Goal: Information Seeking & Learning: Learn about a topic

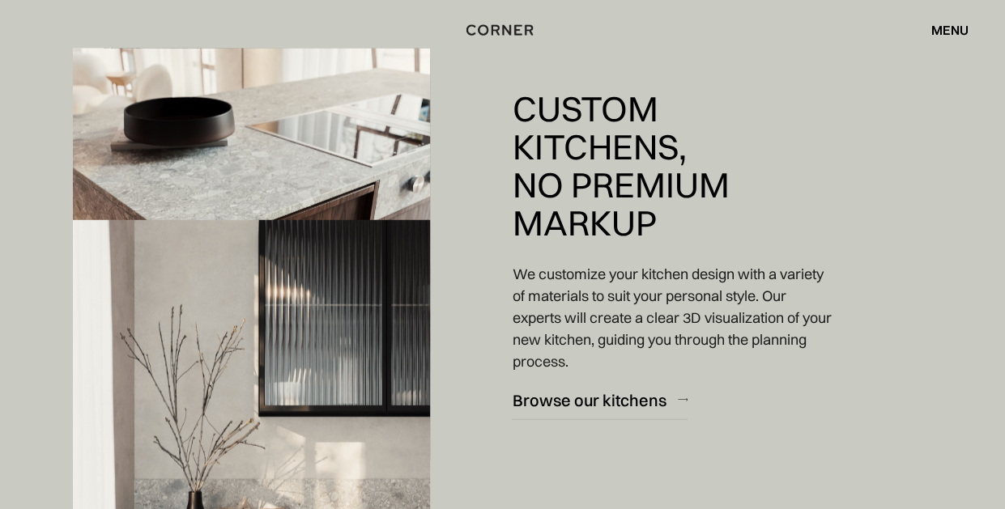
scroll to position [2028, 0]
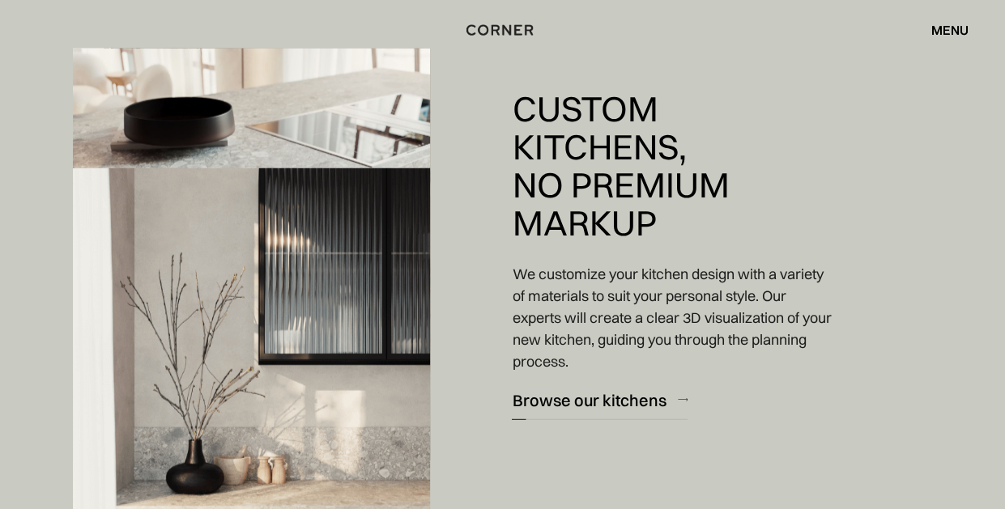
click at [590, 394] on div "Browse our kitchens" at bounding box center [589, 401] width 154 height 22
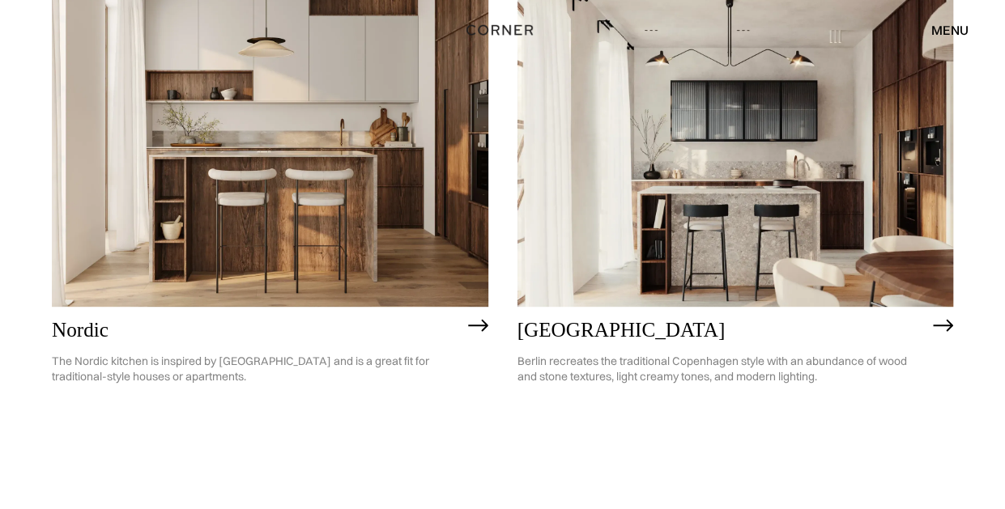
scroll to position [277, 0]
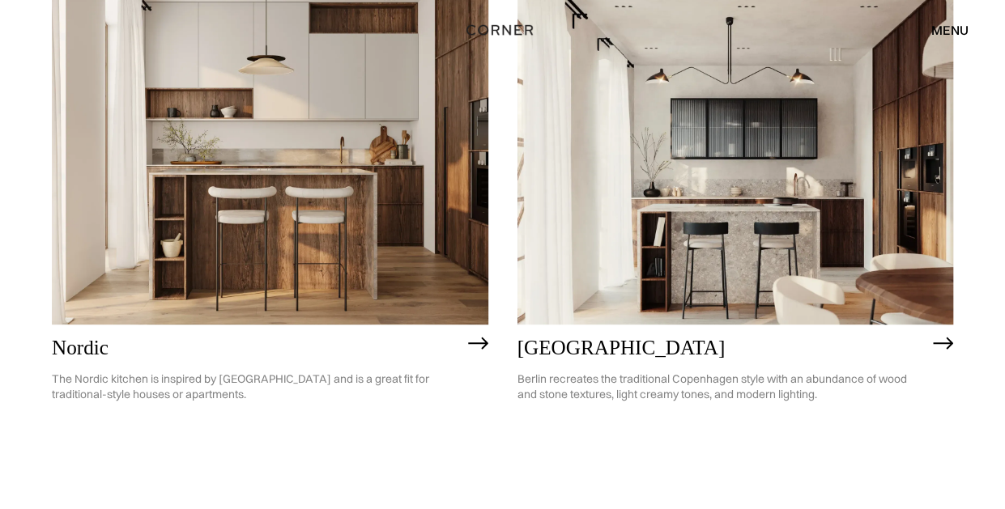
click at [329, 198] on img at bounding box center [270, 150] width 437 height 349
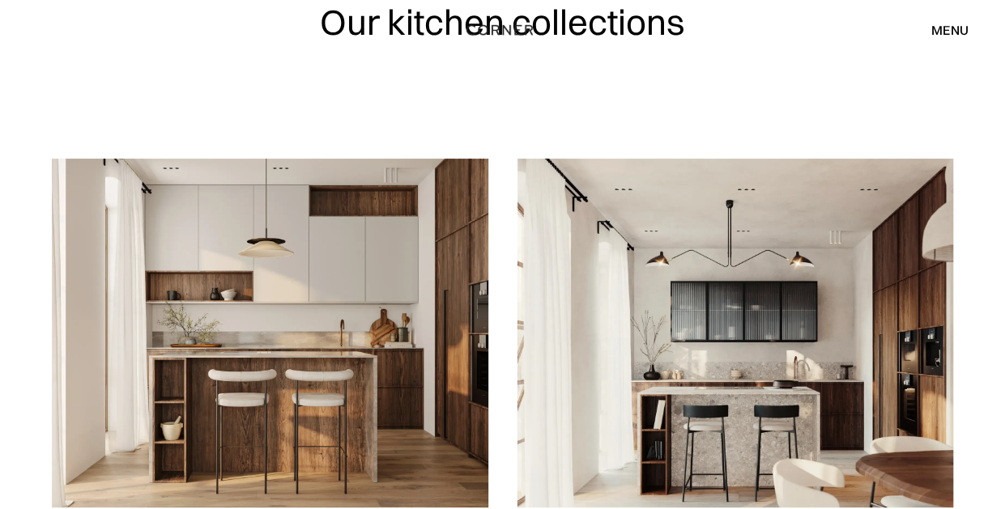
scroll to position [89, 0]
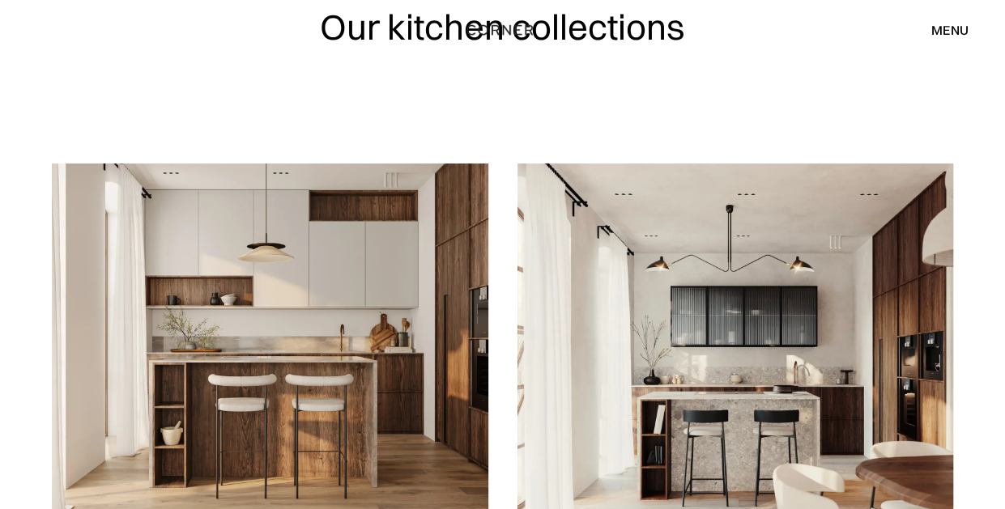
click at [242, 321] on img at bounding box center [270, 338] width 437 height 349
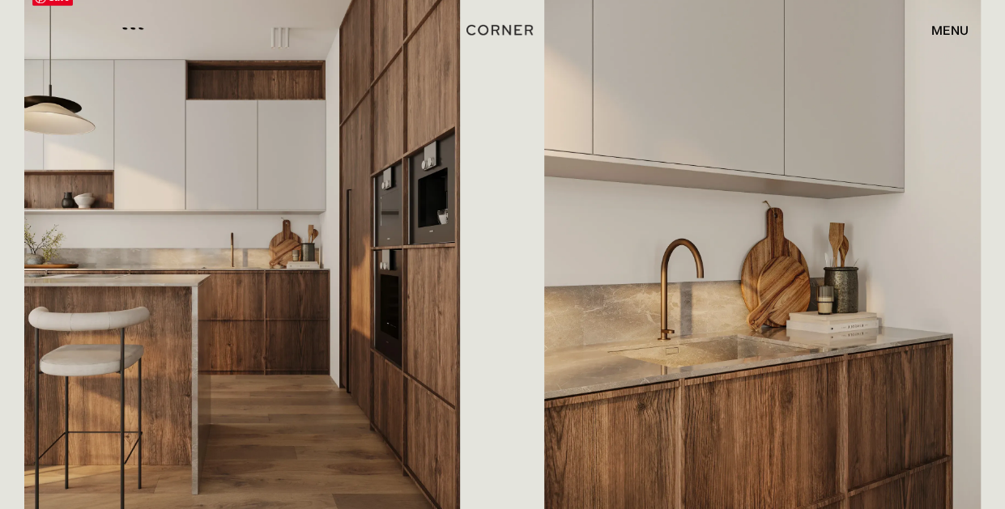
scroll to position [927, 0]
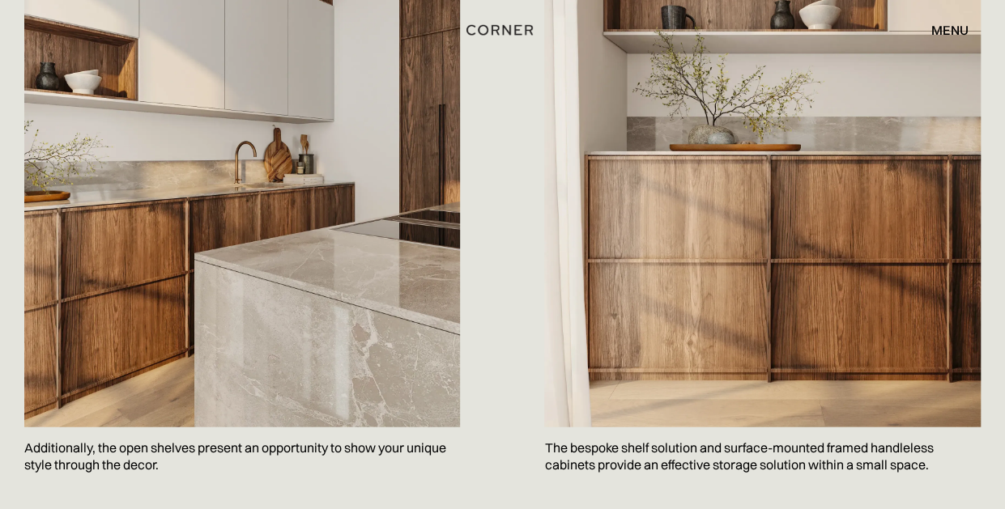
scroll to position [1777, 0]
click at [290, 149] on img at bounding box center [242, 155] width 436 height 545
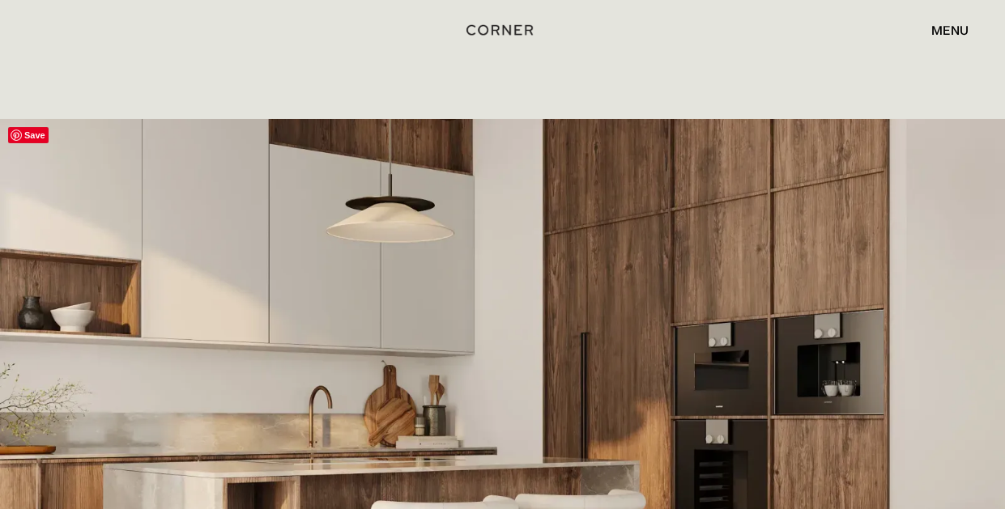
scroll to position [2854, 0]
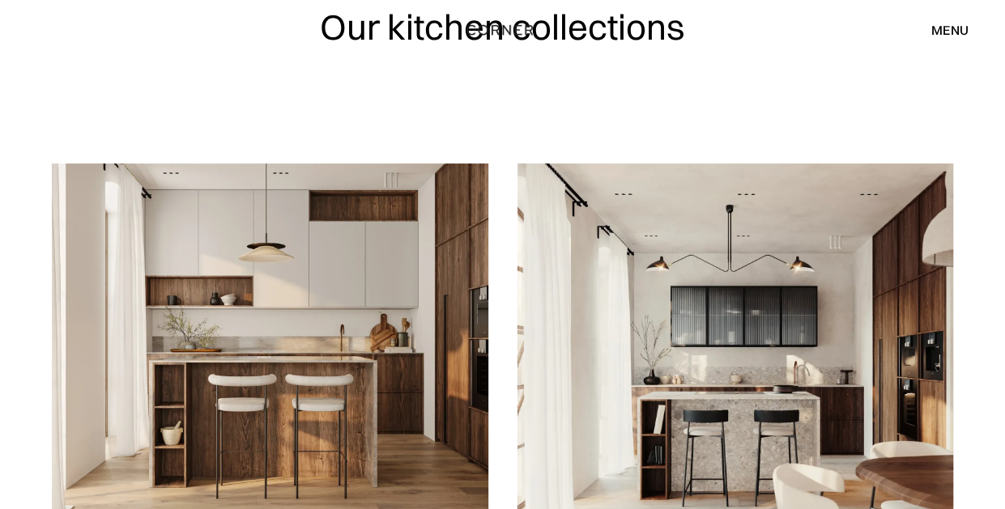
click at [644, 101] on div "Our kitchen collections" at bounding box center [502, 37] width 901 height 253
